Goal: Register for event/course

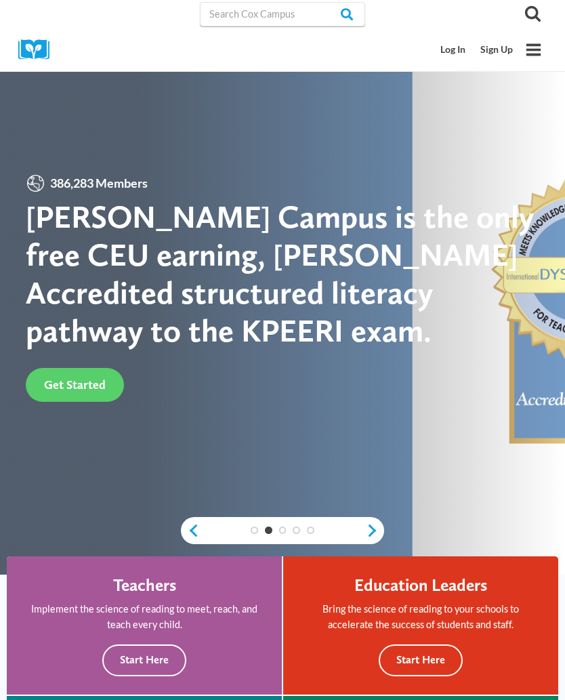
click at [452, 48] on link "Log In" at bounding box center [453, 49] width 40 height 25
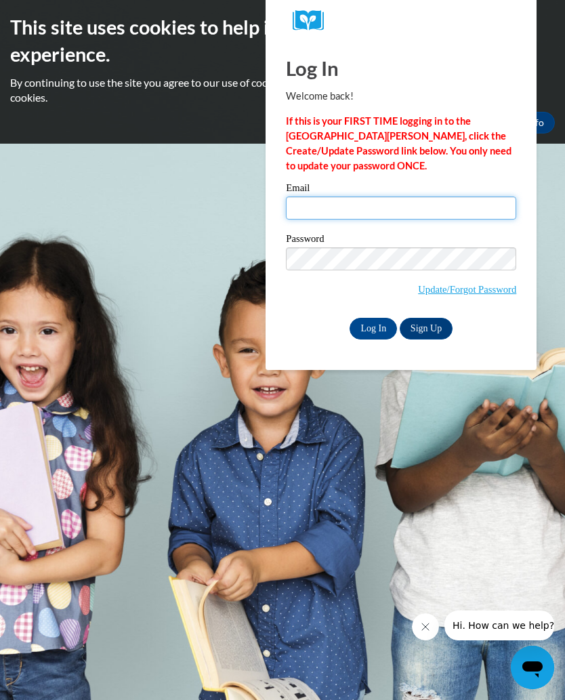
click at [368, 212] on input "Email" at bounding box center [401, 207] width 230 height 23
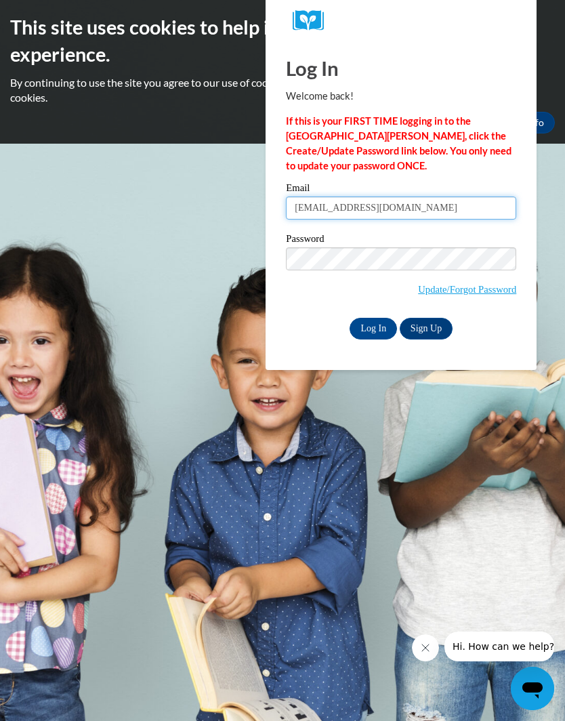
type input "nicnakEvans19@gmail.com"
click at [381, 328] on input "Log In" at bounding box center [372, 329] width 47 height 22
click at [377, 329] on input "Log In" at bounding box center [372, 329] width 47 height 22
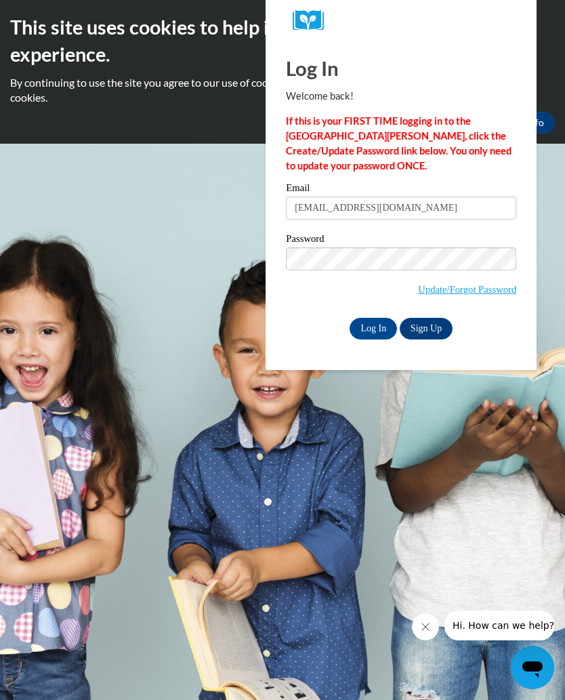
click at [379, 327] on input "Log In" at bounding box center [372, 329] width 47 height 22
click at [373, 331] on input "Log In" at bounding box center [372, 329] width 47 height 22
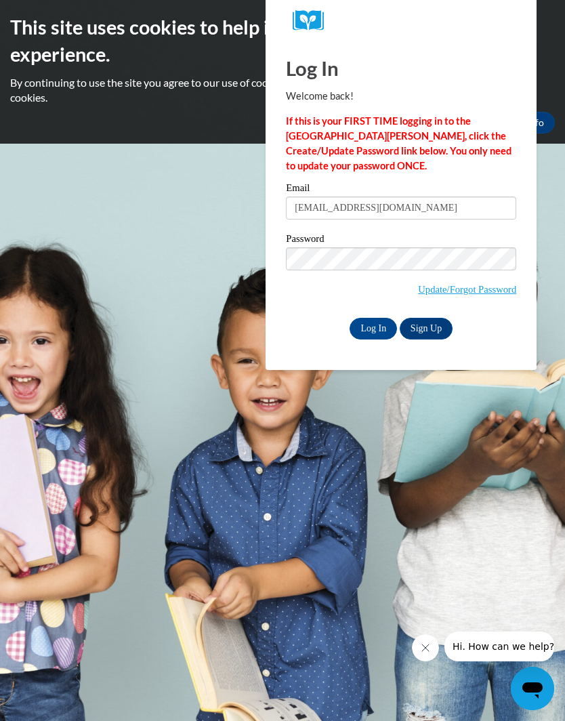
click at [367, 329] on input "Log In" at bounding box center [372, 329] width 47 height 22
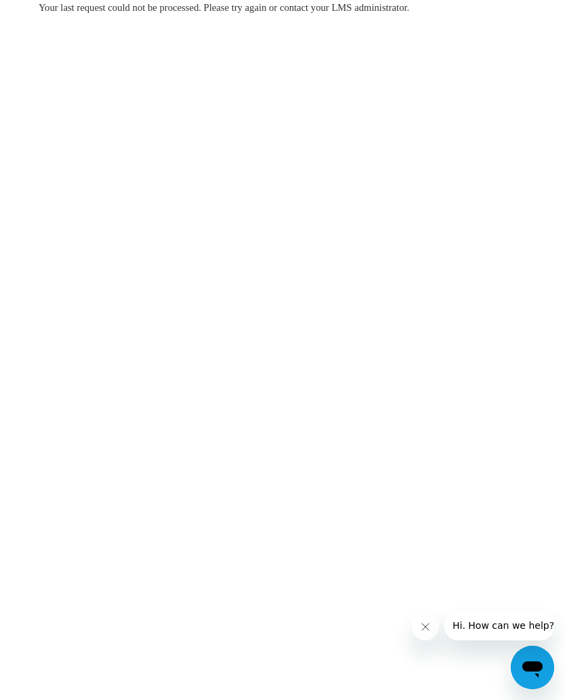
click at [430, 630] on icon "Close message from company" at bounding box center [425, 626] width 11 height 11
click at [493, 239] on body "Your last request could not be processed. Please try again or contact your LMS …" at bounding box center [282, 350] width 565 height 700
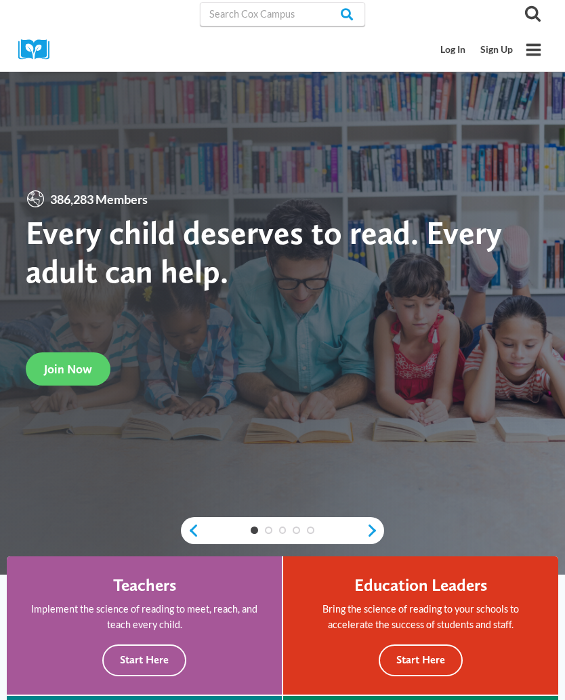
click at [462, 56] on link "Log In" at bounding box center [453, 49] width 40 height 25
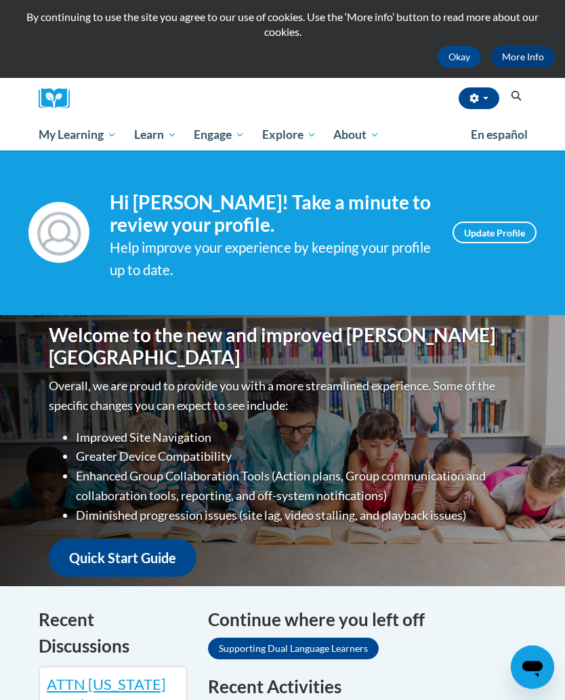
scroll to position [66, 0]
click at [0, 0] on span "Early Care and Learning" at bounding box center [0, 0] width 0 height 0
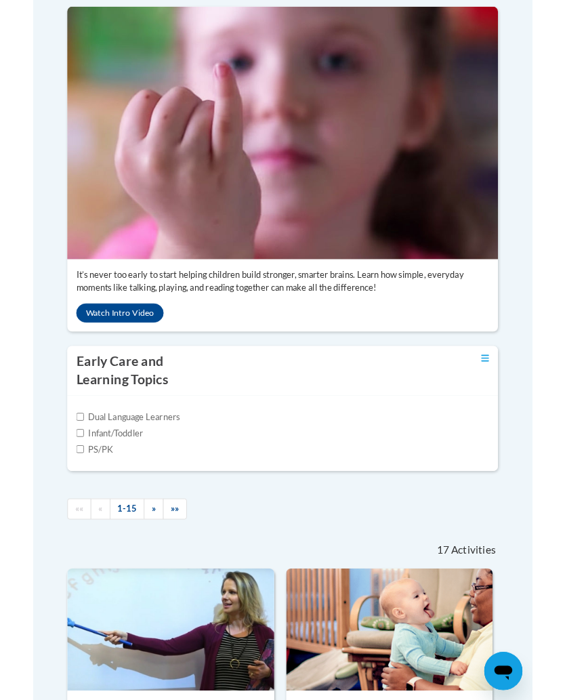
scroll to position [334, 0]
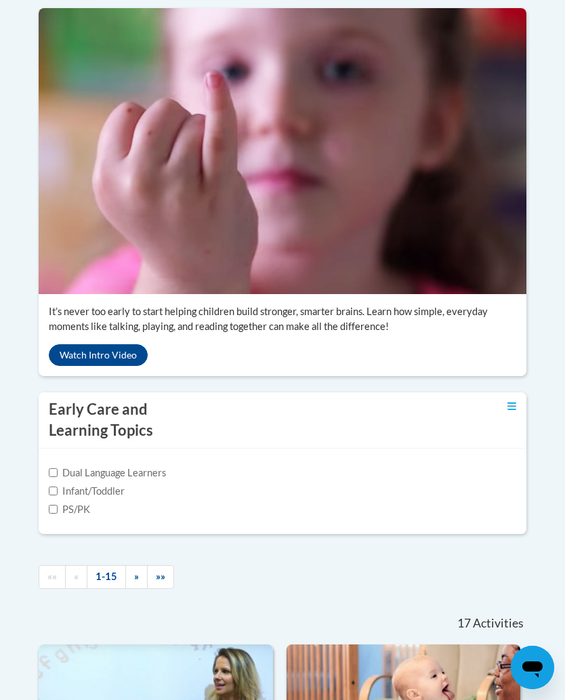
click at [51, 495] on input "Infant/Toddler" at bounding box center [53, 490] width 9 height 9
checkbox input "true"
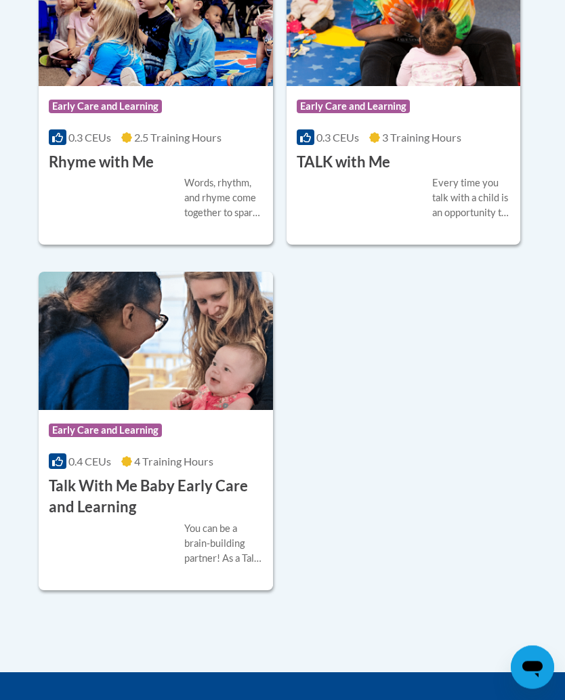
scroll to position [2036, 0]
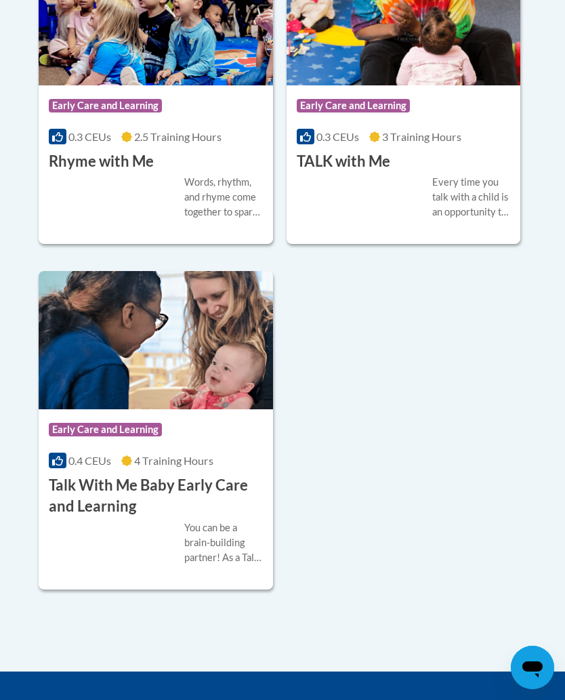
click at [179, 446] on div "Course Category: Early Care and Learning" at bounding box center [156, 431] width 214 height 30
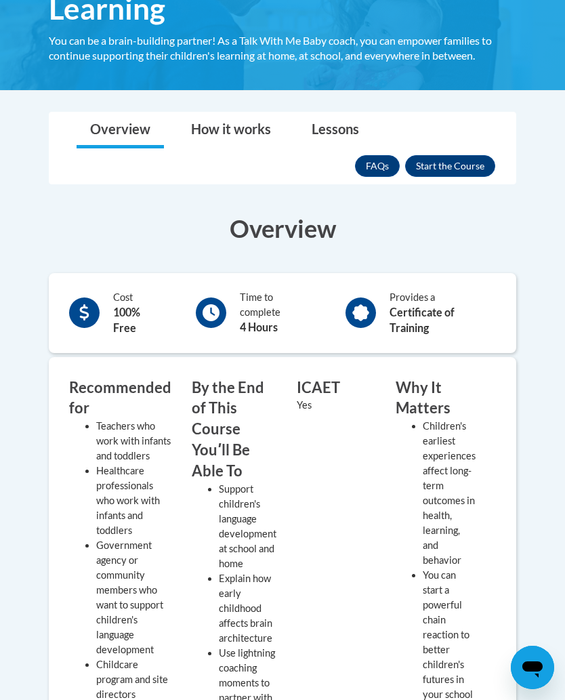
scroll to position [318, 0]
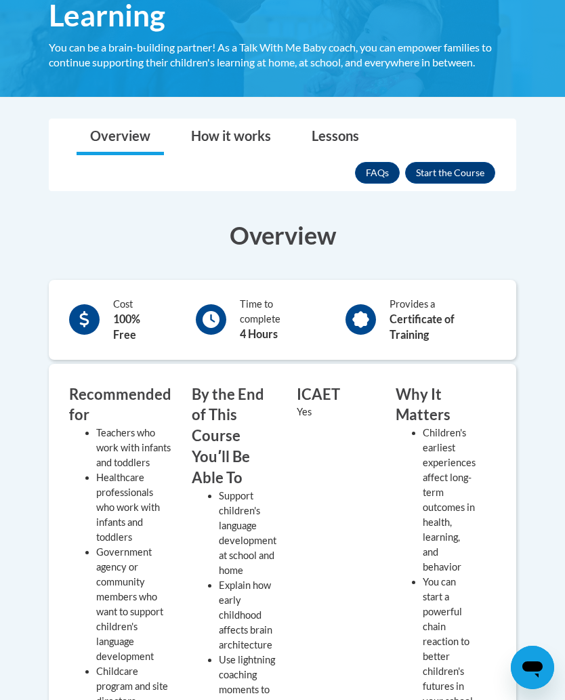
click at [458, 169] on button "Enroll" at bounding box center [450, 173] width 90 height 22
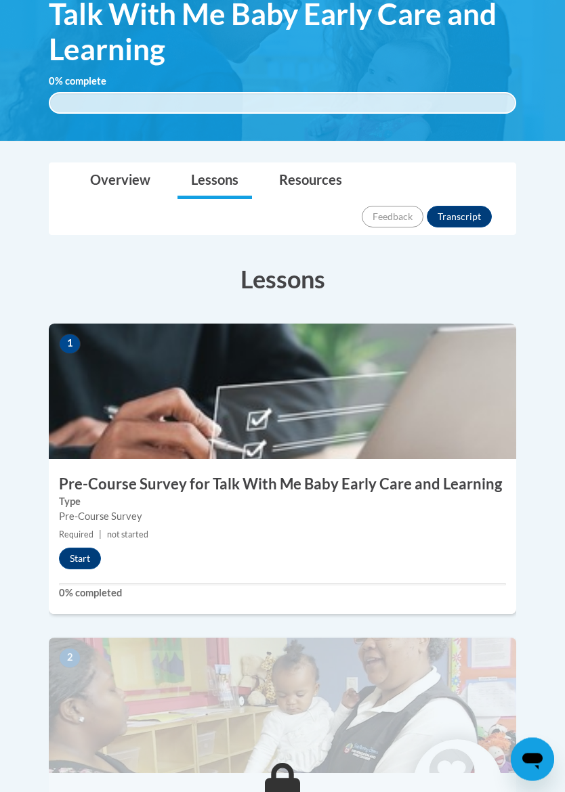
scroll to position [284, 0]
click at [76, 548] on button "Start" at bounding box center [80, 559] width 42 height 22
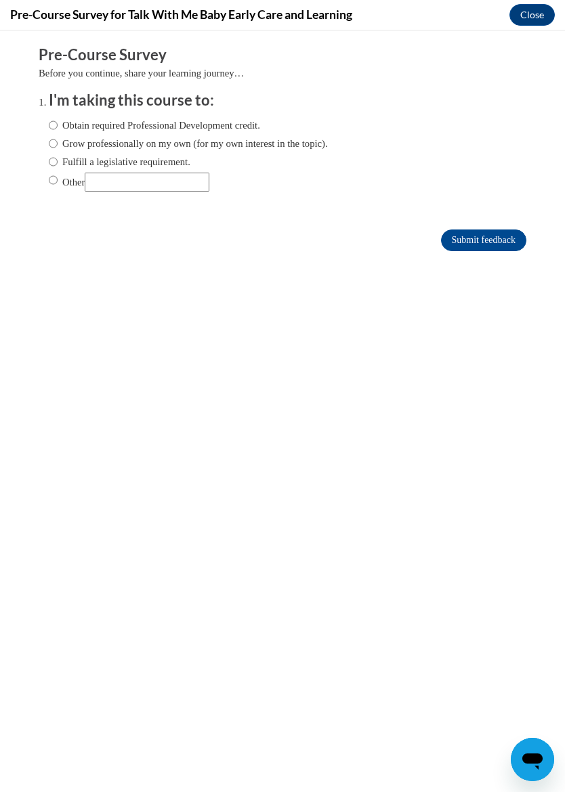
scroll to position [0, 0]
click at [148, 181] on input "Other" at bounding box center [147, 182] width 125 height 19
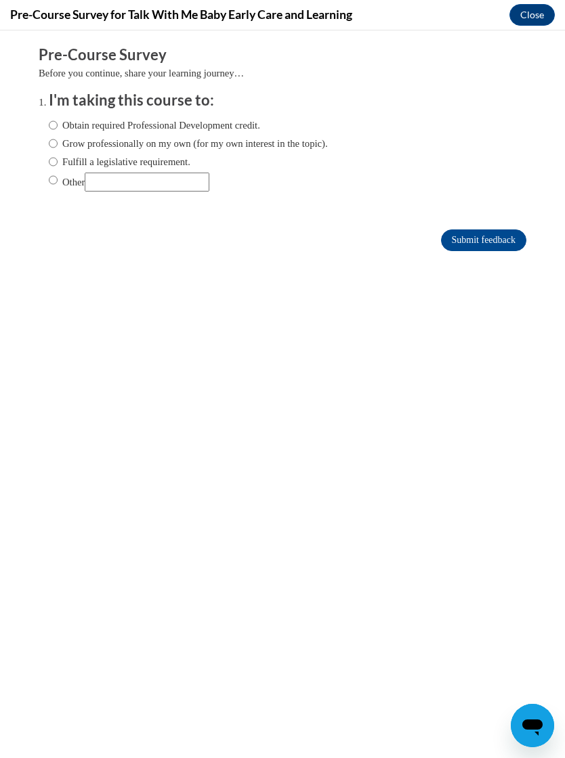
click at [52, 184] on input "Other" at bounding box center [53, 180] width 9 height 15
radio input "true"
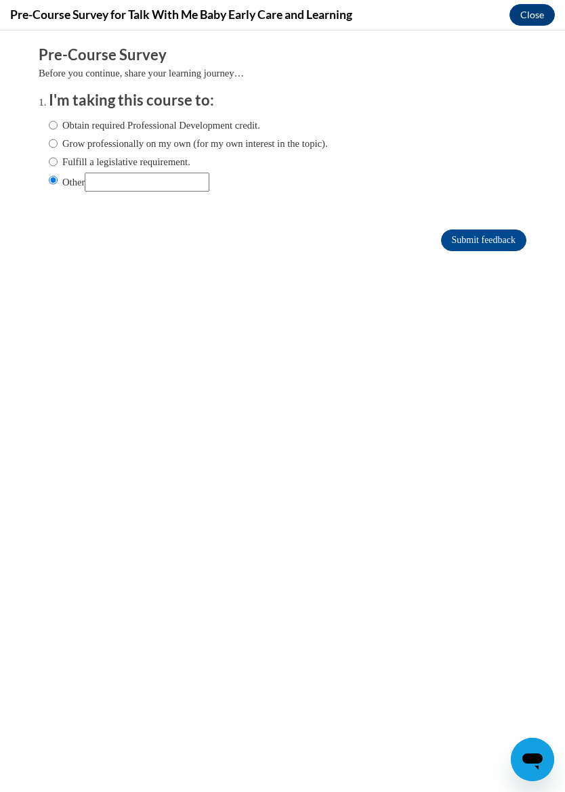
click at [502, 238] on input "Submit feedback" at bounding box center [483, 241] width 85 height 22
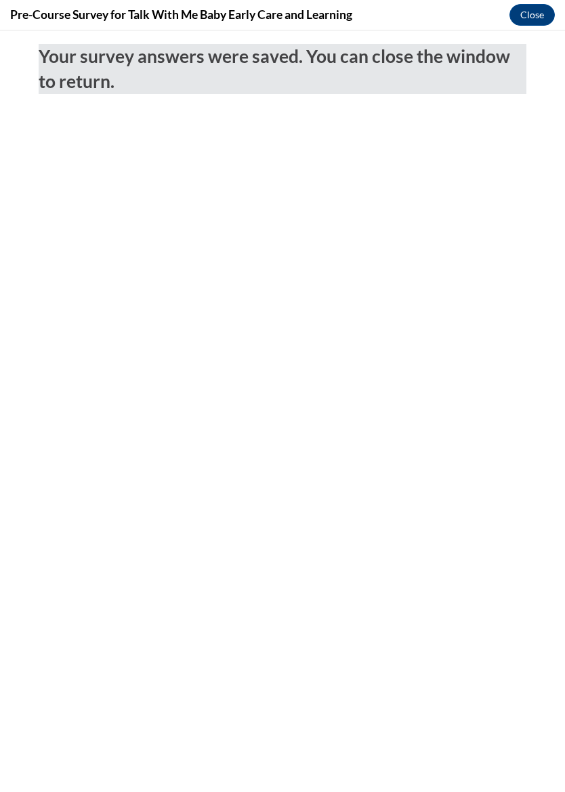
click at [532, 18] on button "Close" at bounding box center [531, 15] width 45 height 22
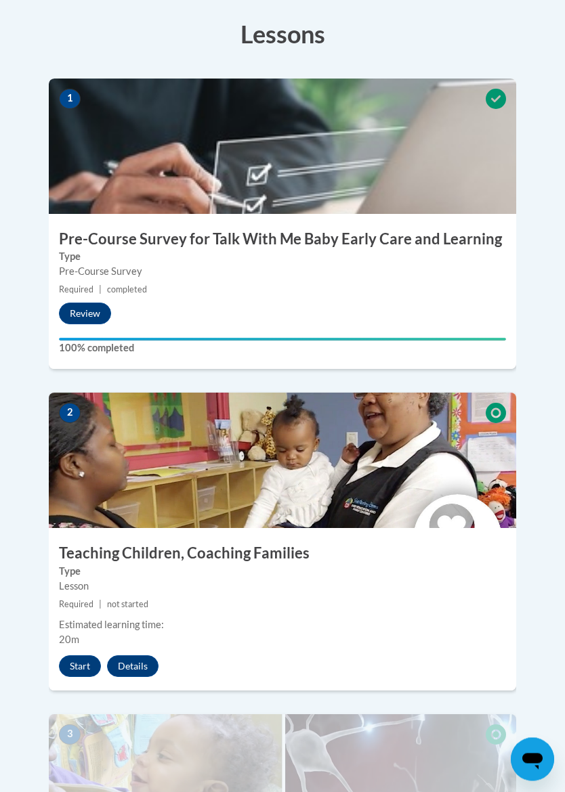
scroll to position [529, 0]
click at [66, 656] on button "Start" at bounding box center [80, 667] width 42 height 22
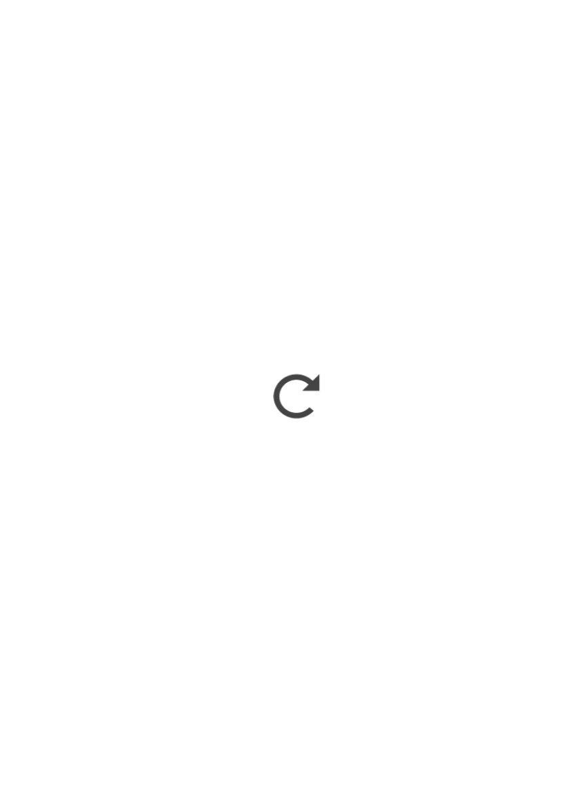
scroll to position [758, 0]
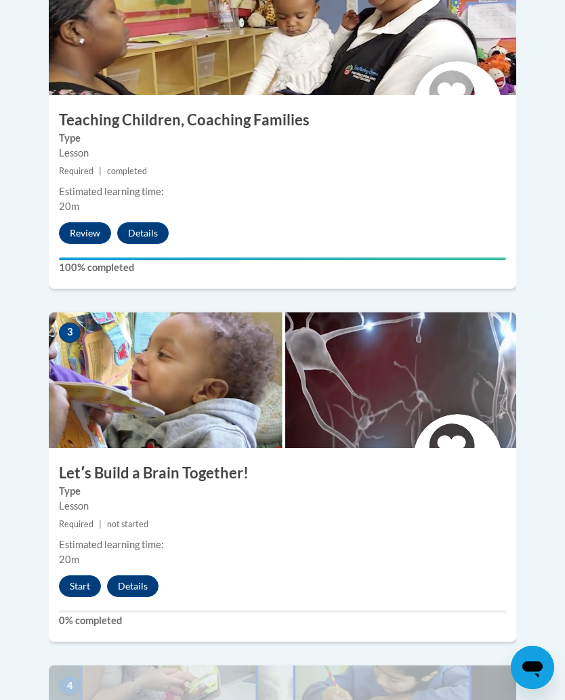
scroll to position [964, 0]
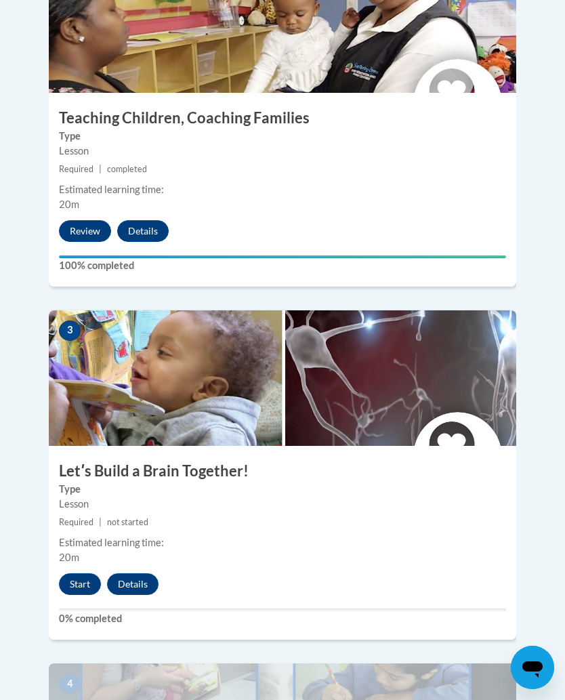
click at [80, 573] on button "Start" at bounding box center [80, 584] width 42 height 22
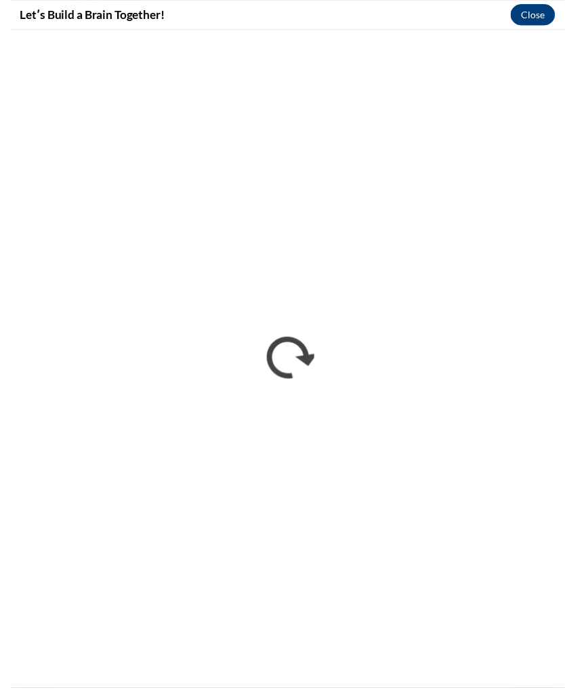
scroll to position [881, 0]
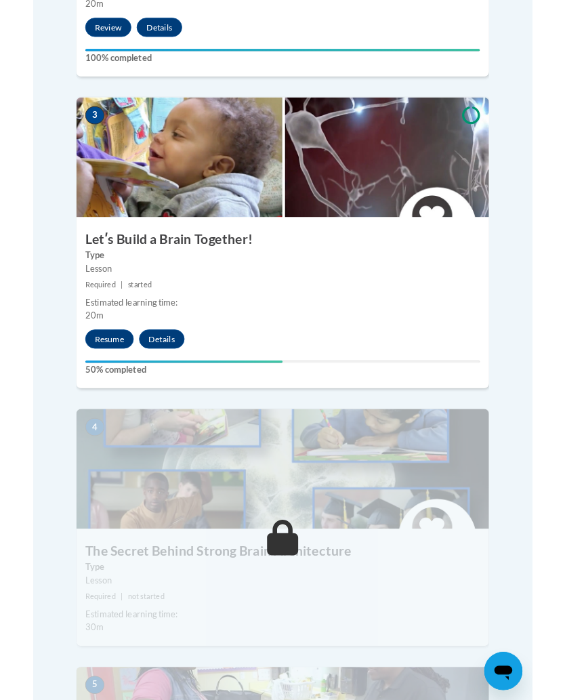
scroll to position [1155, 0]
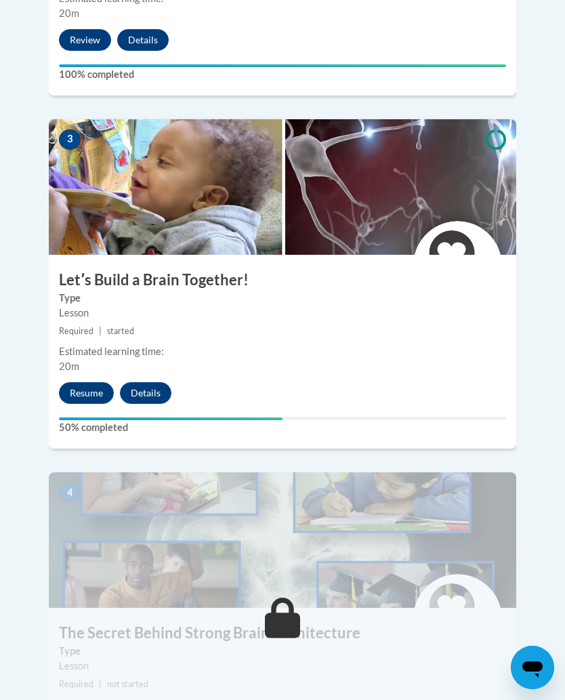
click at [379, 305] on div "Lesson" at bounding box center [282, 312] width 447 height 15
click at [96, 382] on button "Resume" at bounding box center [86, 393] width 55 height 22
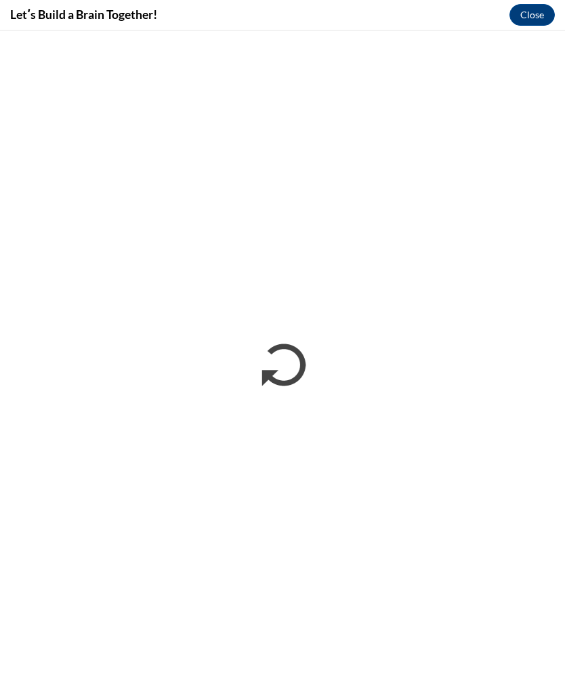
scroll to position [0, 0]
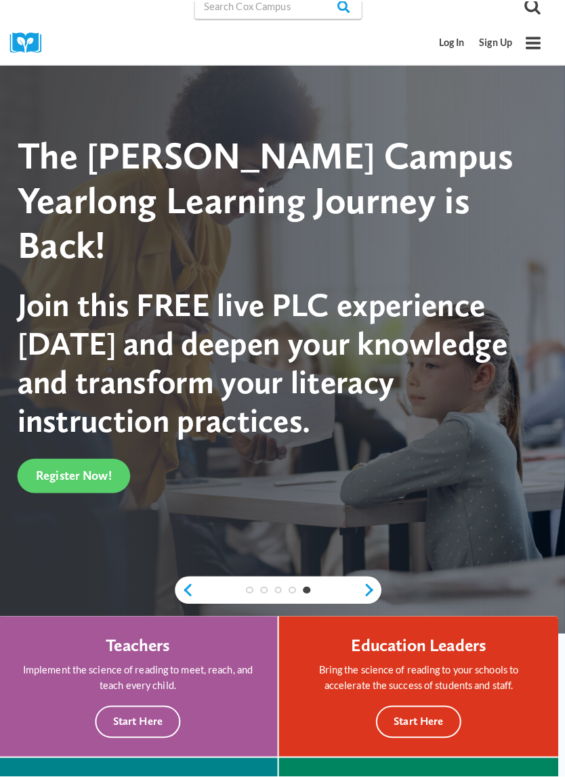
scroll to position [7, 0]
